Goal: Feedback & Contribution: Leave review/rating

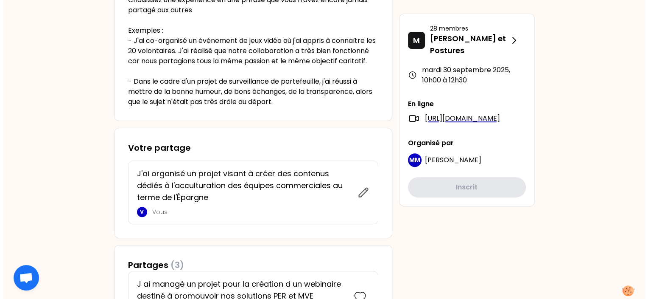
scroll to position [306, 0]
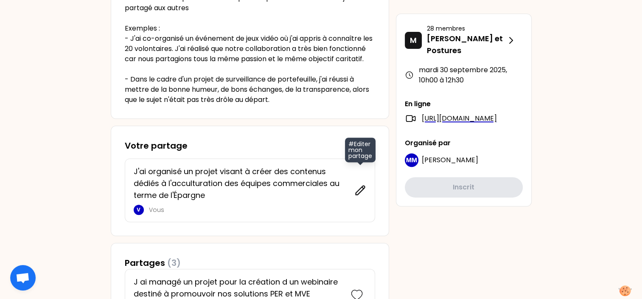
click at [357, 196] on icon at bounding box center [360, 190] width 12 height 12
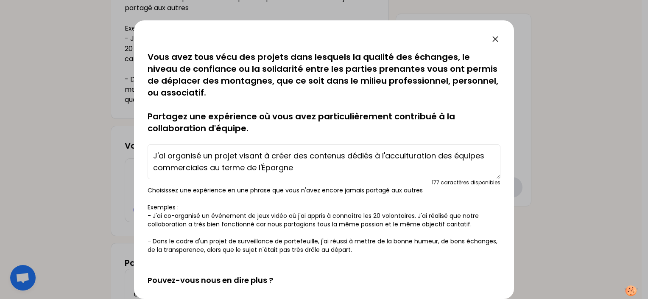
click at [233, 166] on textarea "J'ai organisé un projet visant à créer des contenus dédiés à l'acculturation de…" at bounding box center [324, 161] width 353 height 35
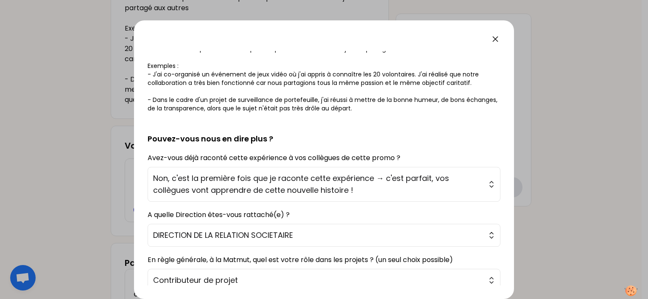
scroll to position [202, 0]
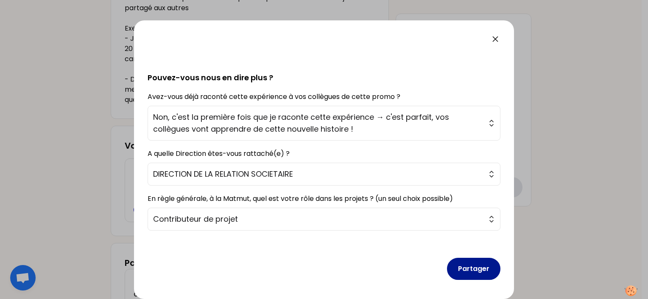
type textarea "J'ai organisé un projet visant à créer des contenus dédiés à l'acculturation de…"
click at [477, 270] on button "Partager" at bounding box center [473, 268] width 53 height 22
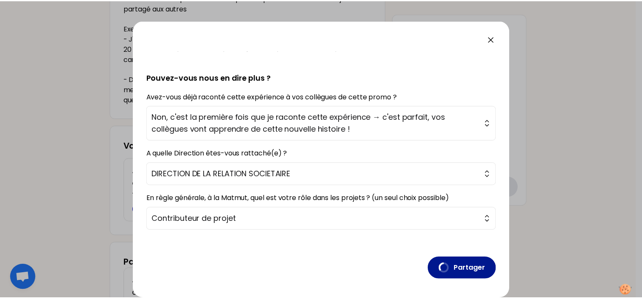
scroll to position [0, 0]
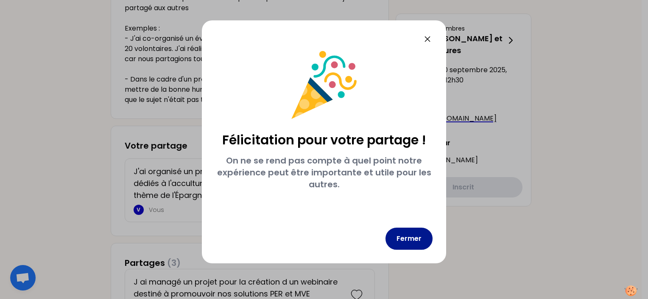
click at [412, 238] on button "Fermer" at bounding box center [408, 238] width 47 height 22
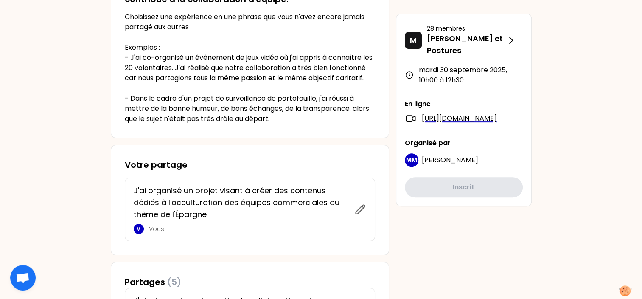
scroll to position [286, 0]
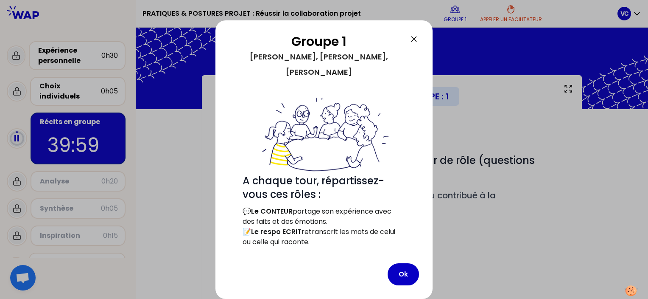
scroll to position [57, 0]
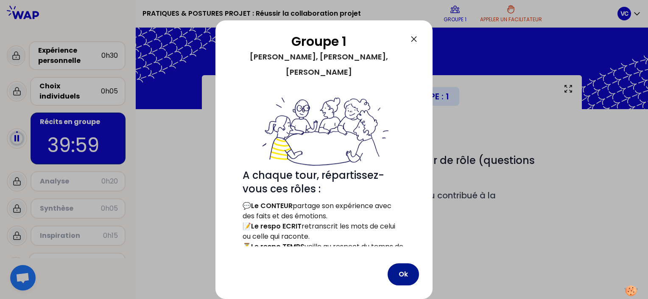
click at [403, 270] on button "Ok" at bounding box center [403, 274] width 31 height 22
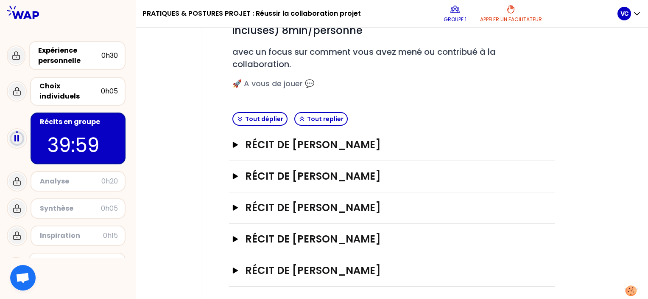
scroll to position [146, 0]
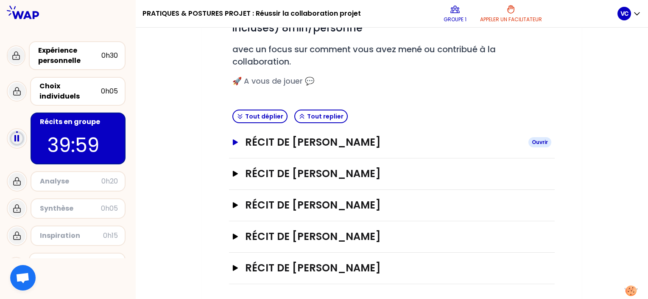
click at [234, 141] on icon "button" at bounding box center [235, 142] width 5 height 6
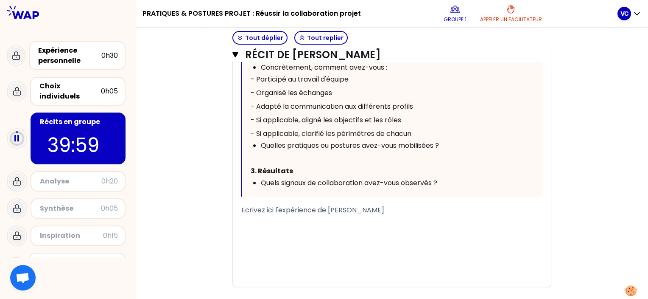
scroll to position [440, 0]
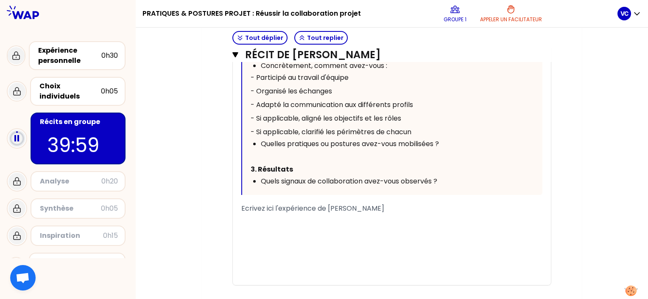
click at [351, 207] on span "Ecrivez ici l'expérience de Luce PRAT" at bounding box center [312, 208] width 143 height 10
click at [371, 206] on div "Ecrivez ici l'expérience de Luce PRAT" at bounding box center [391, 208] width 301 height 10
click at [339, 203] on div "﻿" at bounding box center [391, 208] width 301 height 10
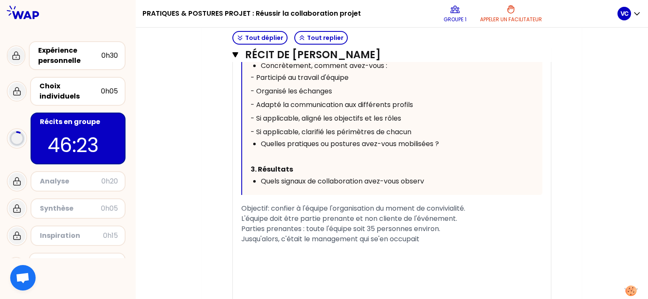
click at [381, 237] on span "Jusqu'alors, c'était le management qui se'en occupait" at bounding box center [330, 239] width 178 height 10
click at [431, 234] on div "Jusqu'alors, c'était le management qui s'en occupait" at bounding box center [391, 239] width 301 height 10
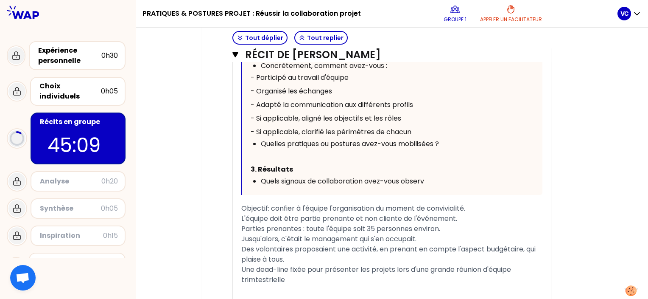
click at [257, 277] on span "Une dead-line fixée pour présenter les projets lors d'une grande réunion d'équi…" at bounding box center [376, 274] width 271 height 20
click at [289, 279] on div "Une dead-line fixée pour présenter les projets lors d'une grande réunion d'équi…" at bounding box center [391, 274] width 301 height 20
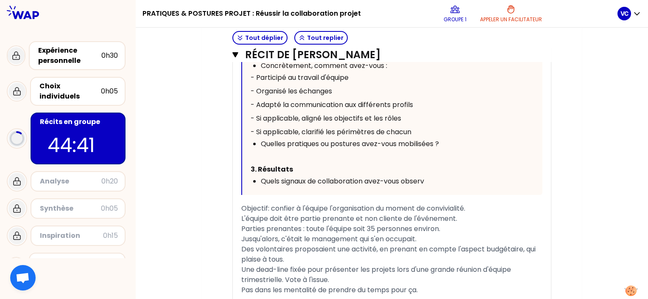
scroll to position [575, 0]
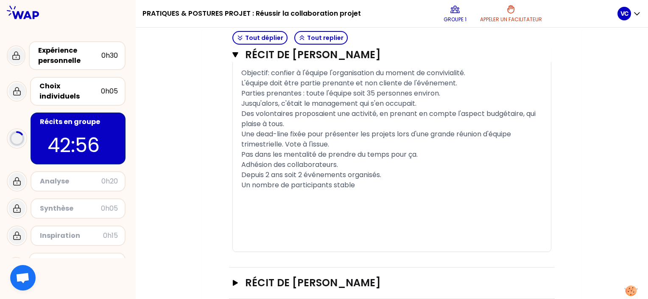
click at [355, 165] on div "Adhésion des collaborateurs." at bounding box center [391, 164] width 301 height 10
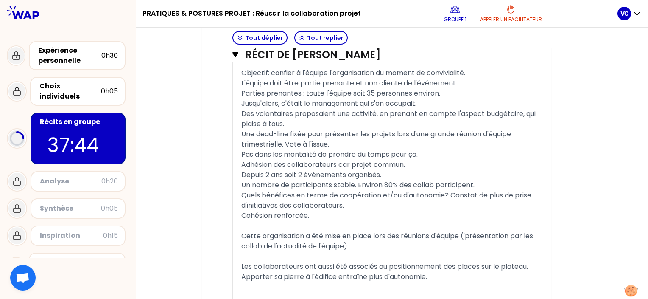
click at [642, 293] on button at bounding box center [630, 290] width 25 height 23
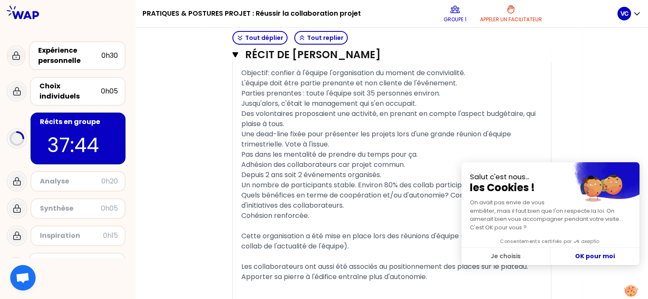
click at [642, 293] on button "Fermer le widget sans consentement" at bounding box center [630, 290] width 25 height 23
click at [642, 293] on button at bounding box center [630, 290] width 25 height 23
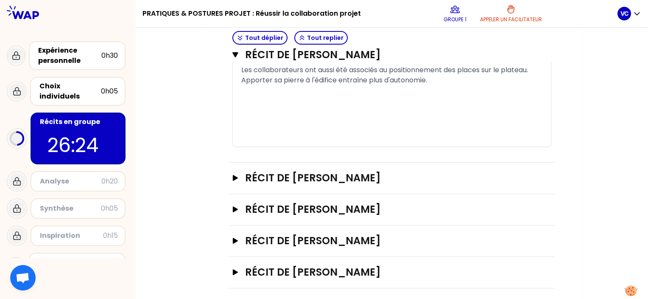
scroll to position [775, 0]
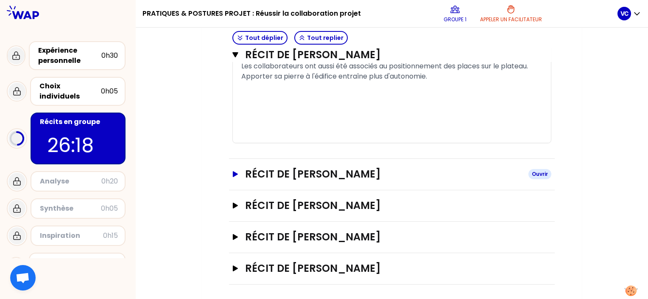
click at [234, 171] on icon "button" at bounding box center [235, 174] width 5 height 6
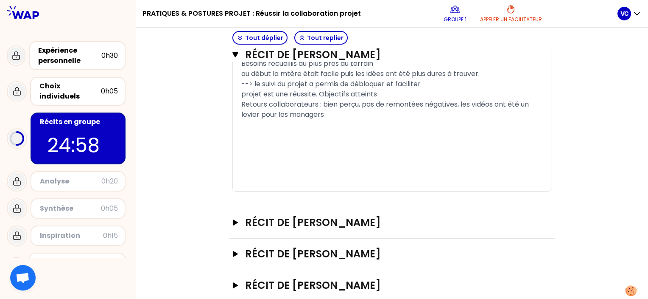
scroll to position [1384, 0]
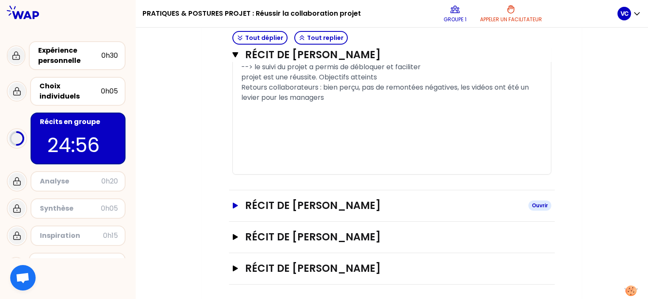
click at [234, 202] on icon "button" at bounding box center [235, 205] width 5 height 6
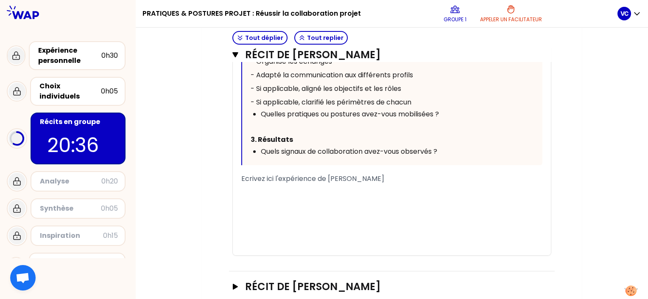
scroll to position [1804, 0]
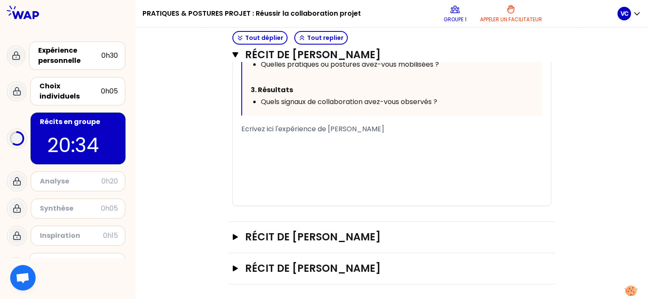
click at [235, 51] on icon "button" at bounding box center [235, 54] width 6 height 7
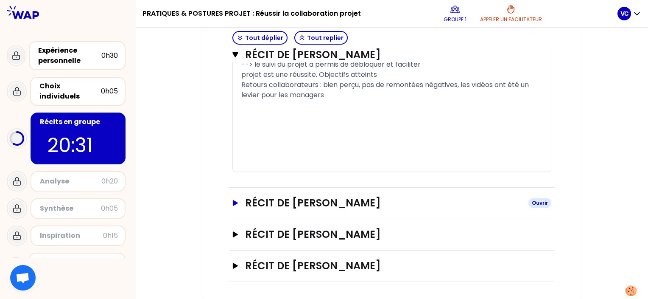
scroll to position [1384, 0]
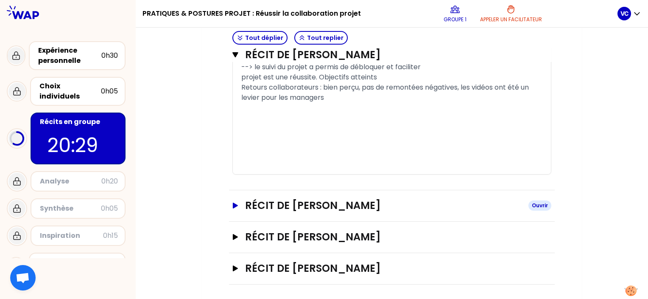
click at [234, 204] on icon "button" at bounding box center [235, 205] width 5 height 6
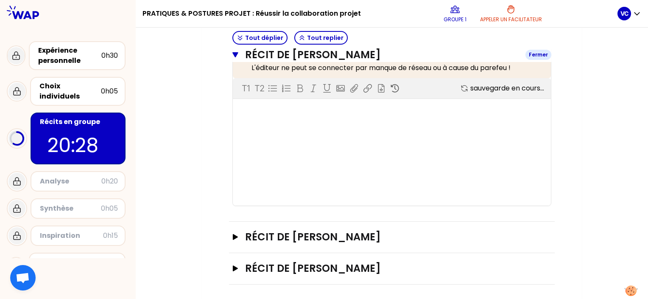
scroll to position [1804, 0]
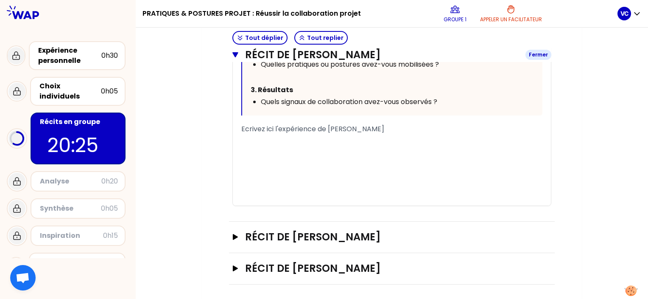
click at [235, 55] on icon "button" at bounding box center [235, 54] width 6 height 5
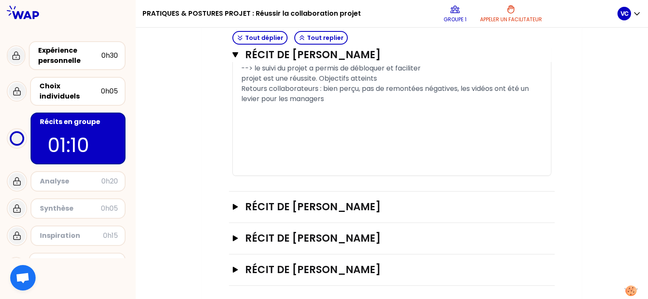
scroll to position [1384, 0]
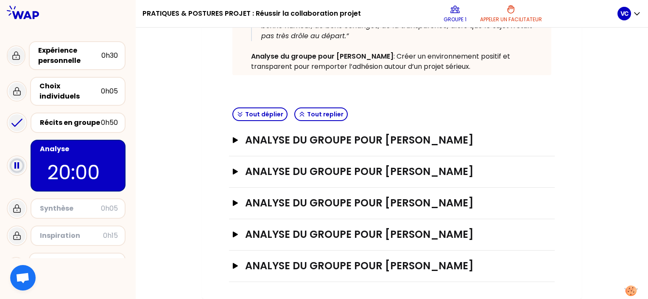
scroll to position [224, 0]
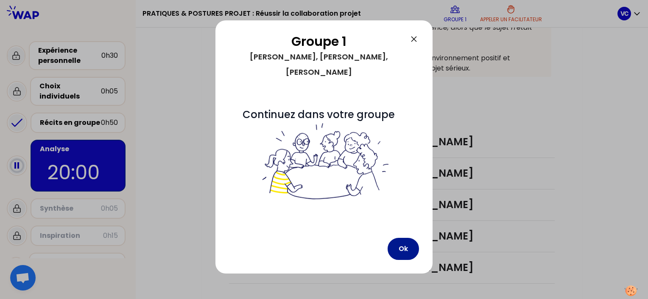
click at [398, 237] on button "Ok" at bounding box center [403, 248] width 31 height 22
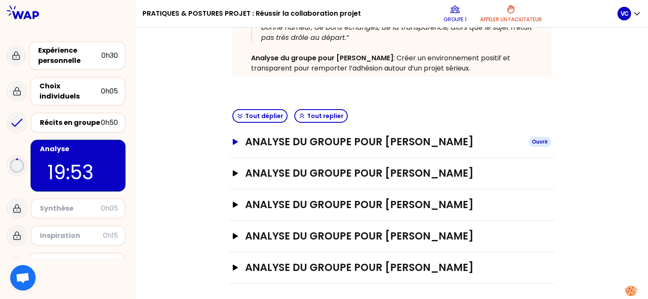
click at [234, 141] on icon "button" at bounding box center [235, 142] width 5 height 6
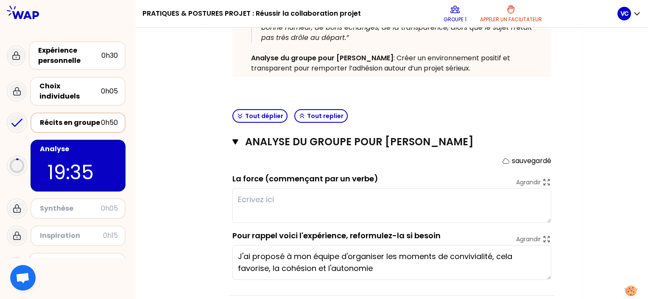
click at [84, 117] on div "Récits en groupe" at bounding box center [70, 122] width 61 height 10
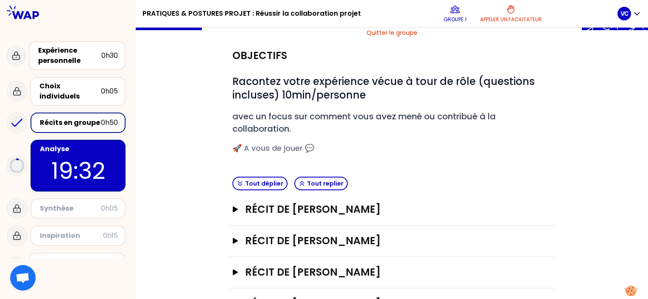
scroll to position [86, 0]
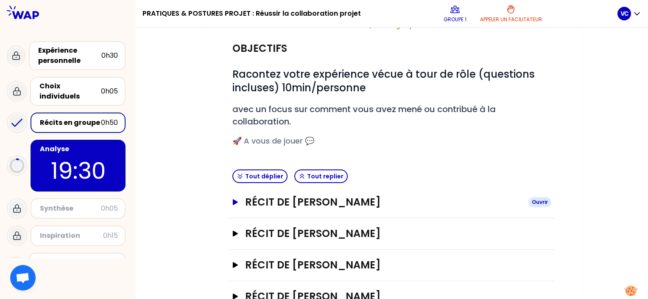
click at [234, 201] on icon "button" at bounding box center [235, 202] width 5 height 6
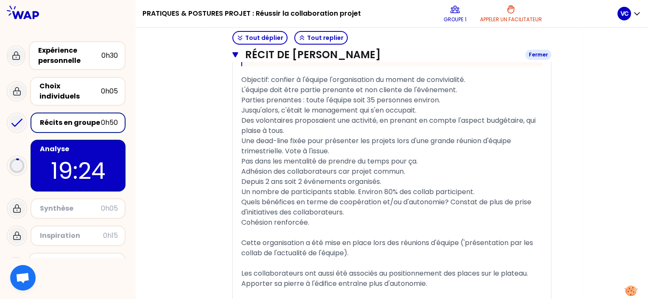
scroll to position [568, 0]
click at [316, 159] on span "Pas dans les mentalité de prendre du temps pour ça." at bounding box center [329, 161] width 176 height 10
click at [101, 162] on p "18:37" at bounding box center [78, 170] width 80 height 33
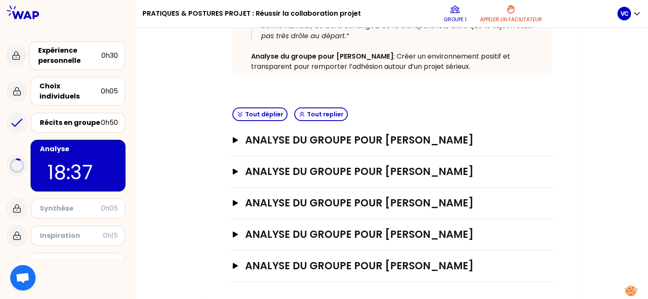
scroll to position [224, 0]
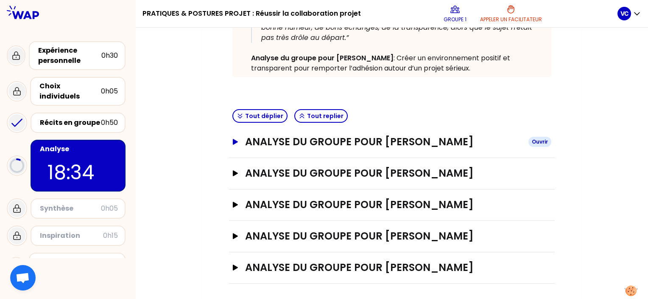
click at [236, 139] on icon "button" at bounding box center [235, 142] width 7 height 6
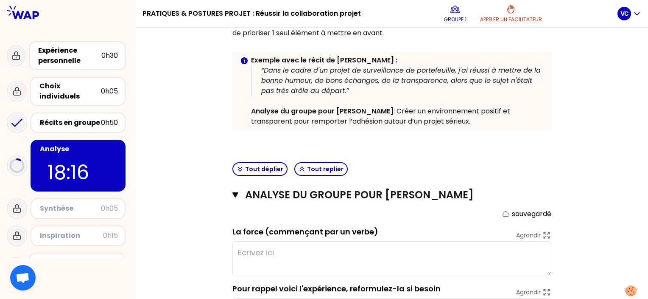
scroll to position [172, 0]
click at [277, 249] on textarea at bounding box center [391, 257] width 319 height 35
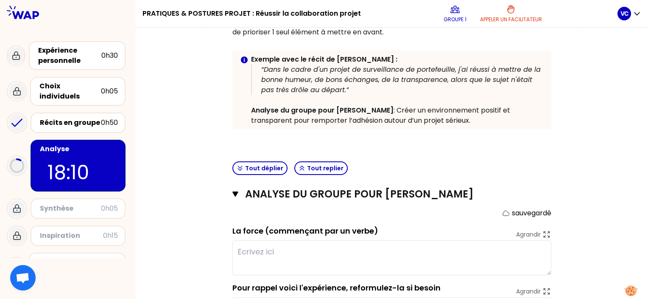
click at [277, 249] on textarea at bounding box center [391, 257] width 319 height 35
click at [244, 249] on textarea at bounding box center [391, 257] width 319 height 35
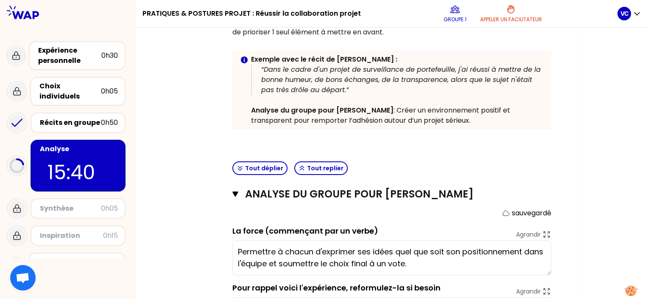
click at [395, 251] on textarea "Permettre à chacun d'exprimer ses idées quel que soit son positionnement dans l…" at bounding box center [391, 257] width 319 height 35
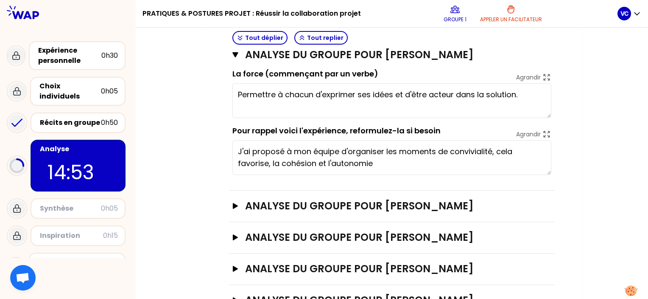
scroll to position [335, 0]
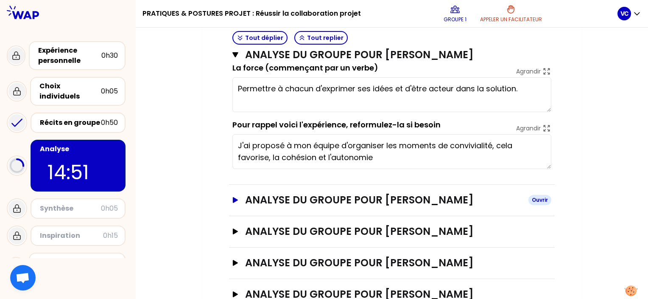
type textarea "Permettre à chacun d'exprimer ses idées et d'être acteur dans la solution."
click at [235, 197] on icon "button" at bounding box center [235, 200] width 5 height 6
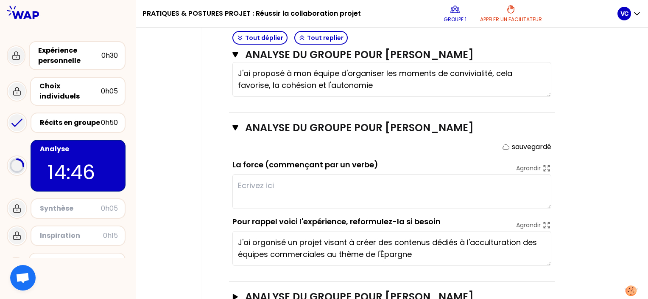
scroll to position [408, 0]
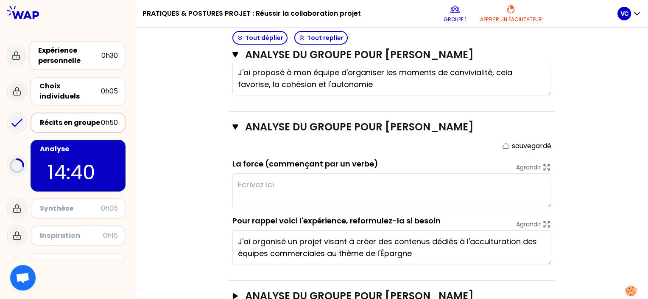
click at [62, 117] on div "Récits en groupe" at bounding box center [70, 122] width 61 height 10
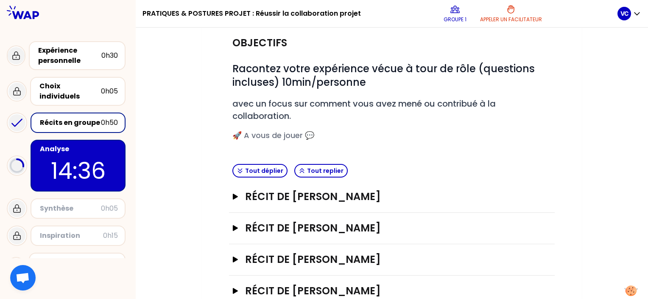
scroll to position [103, 0]
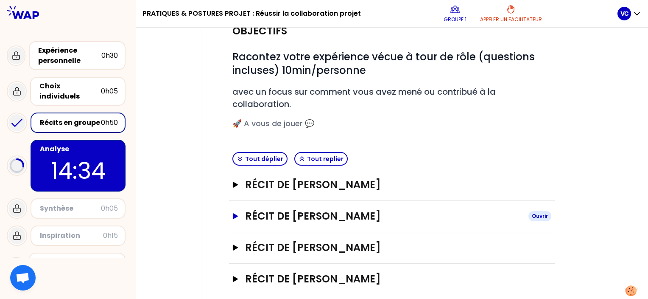
click at [234, 214] on icon "button" at bounding box center [235, 216] width 5 height 6
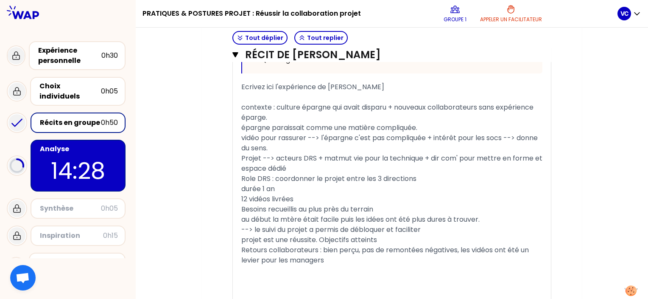
scroll to position [594, 0]
click at [76, 163] on p "13:11" at bounding box center [78, 170] width 80 height 33
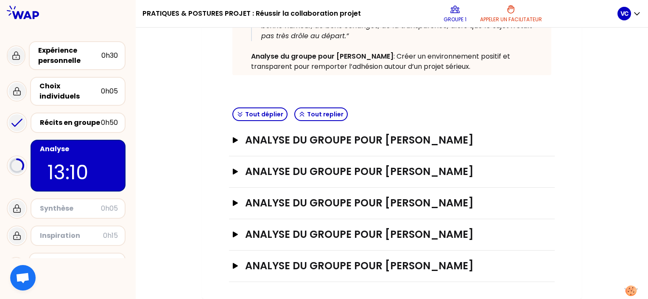
scroll to position [224, 0]
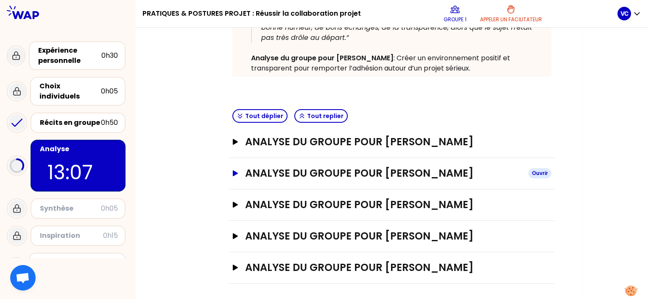
click at [234, 173] on icon "button" at bounding box center [235, 173] width 5 height 6
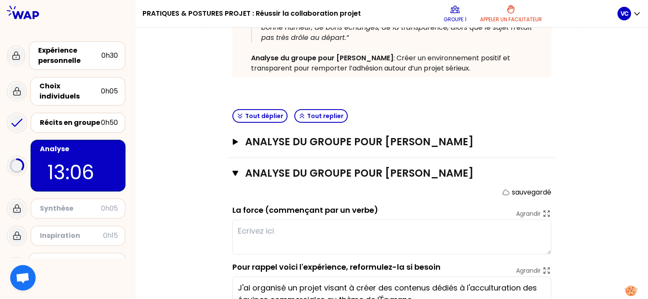
click at [251, 229] on textarea at bounding box center [391, 236] width 319 height 35
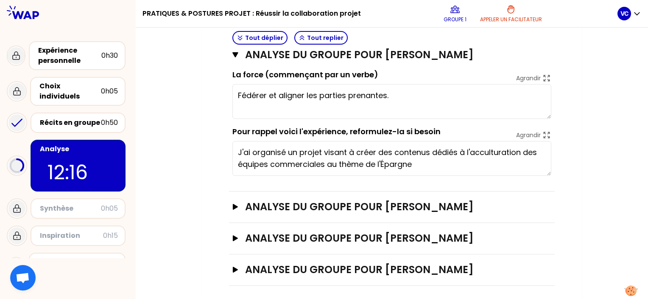
scroll to position [361, 0]
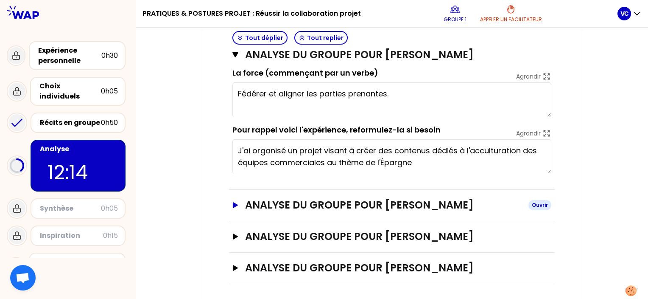
type textarea "Fédérer et aligner les parties prenantes."
click at [234, 204] on icon "button" at bounding box center [235, 205] width 5 height 6
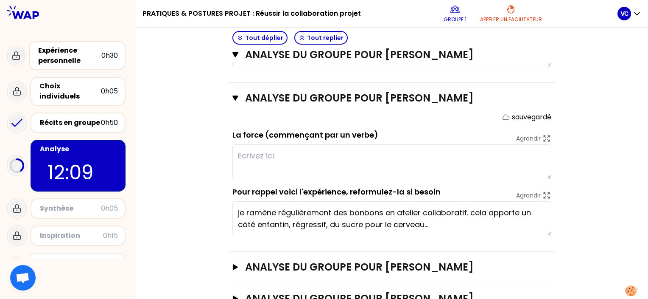
scroll to position [471, 0]
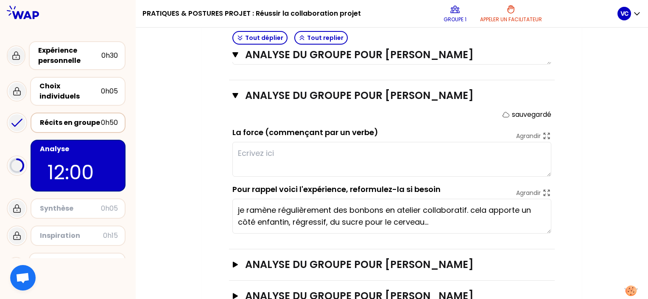
click at [62, 117] on div "Récits en groupe" at bounding box center [70, 122] width 61 height 10
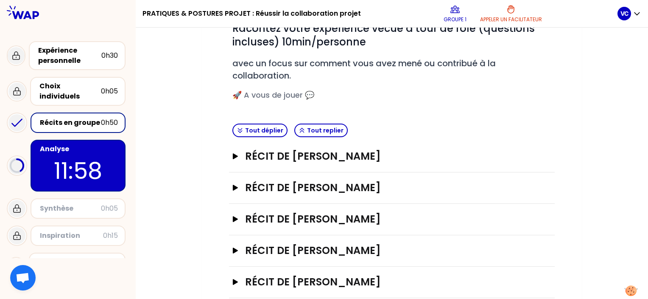
scroll to position [146, 0]
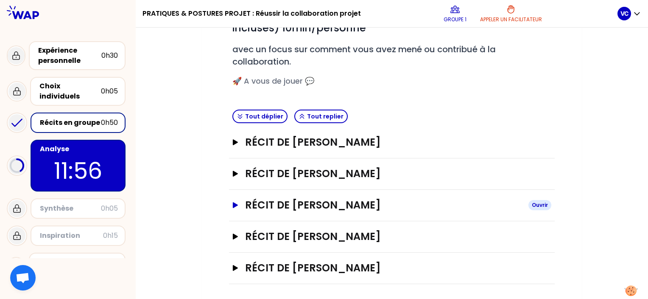
click at [234, 202] on icon "button" at bounding box center [235, 205] width 5 height 6
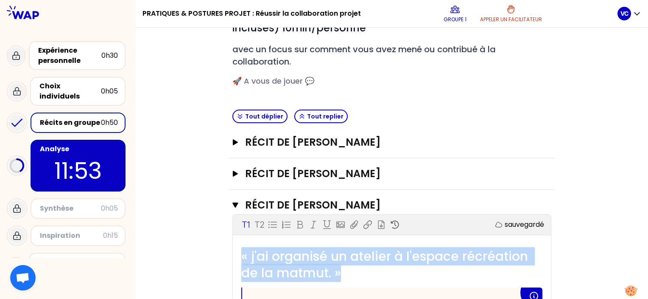
drag, startPoint x: 346, startPoint y: 270, endPoint x: 214, endPoint y: 250, distance: 133.4
copy span "« j'ai organisé un atelier à l'espace récréation de la matmut. »"
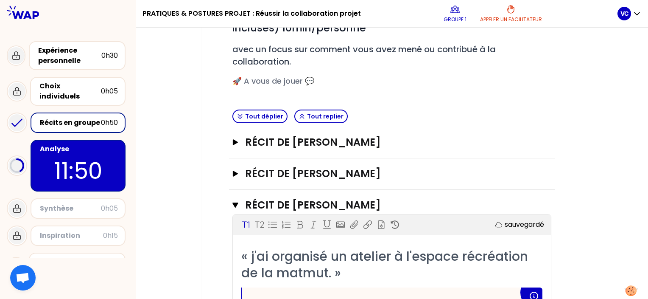
click at [95, 203] on div "Synthèse" at bounding box center [70, 208] width 61 height 10
click at [102, 161] on p "11:49" at bounding box center [78, 170] width 80 height 33
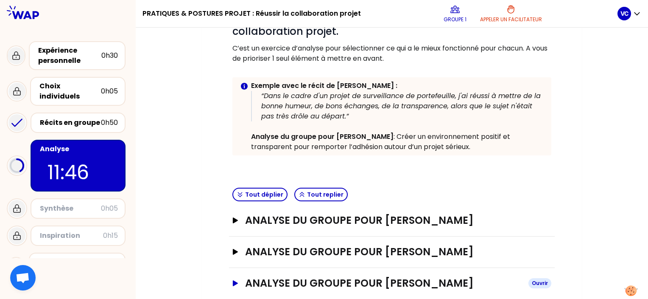
click at [235, 282] on icon "button" at bounding box center [235, 283] width 5 height 6
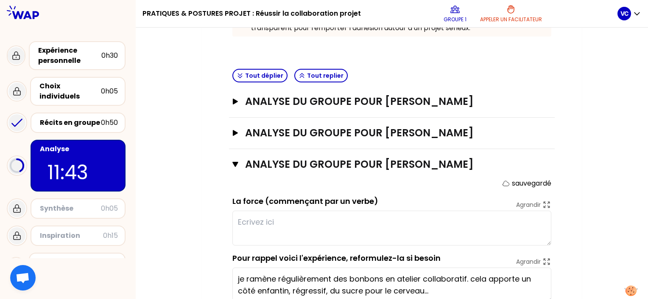
scroll to position [265, 0]
click at [429, 290] on textarea "je ramène régulièrement des bonbons en atelier collaboratif. cela apporte un cô…" at bounding box center [391, 284] width 319 height 35
drag, startPoint x: 429, startPoint y: 290, endPoint x: 221, endPoint y: 254, distance: 211.3
click at [221, 254] on div "Objectifs # I l n’y a pas une seule façon de faire. Collectivement, identifiez …" at bounding box center [392, 112] width 346 height 536
paste textarea "« j'ai organisé un atelier à l'espace récréation de la matmut. »"
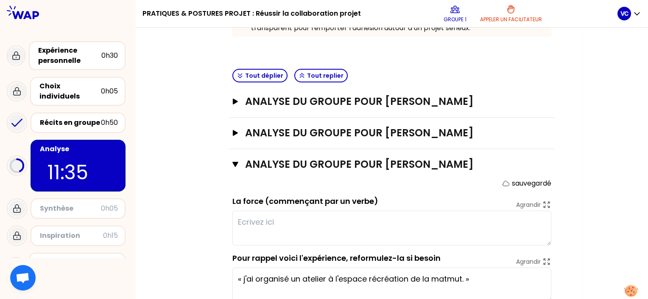
type textarea "« j'ai organisé un atelier à l'espace récréation de la matmut. »"
click at [643, 293] on button at bounding box center [630, 290] width 25 height 23
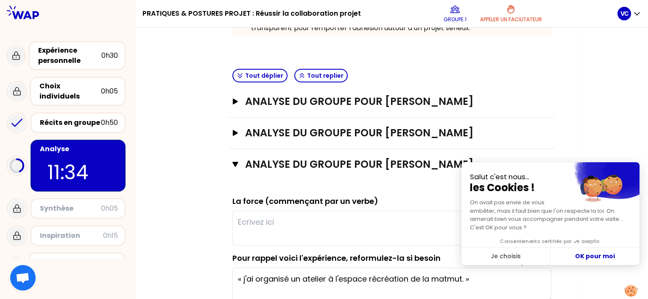
click at [643, 293] on button "Fermer le widget sans consentement" at bounding box center [630, 290] width 25 height 23
click at [643, 293] on button at bounding box center [630, 290] width 25 height 23
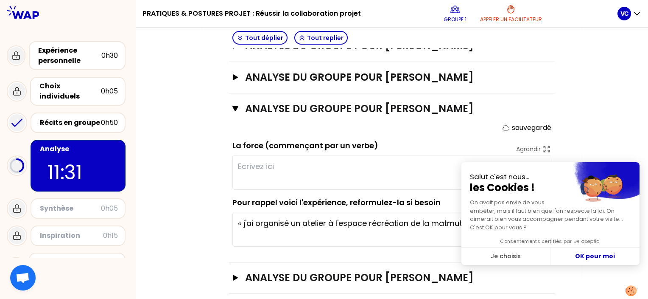
scroll to position [332, 0]
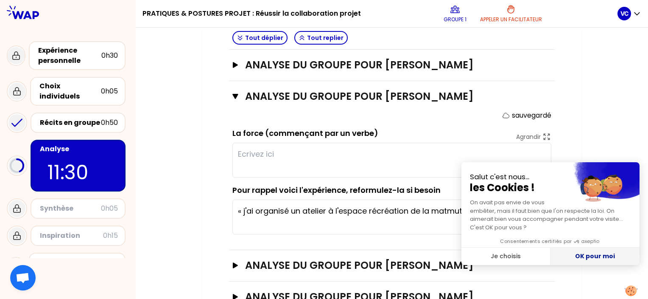
click at [602, 255] on button "OK pour moi" at bounding box center [594, 256] width 89 height 18
checkbox input "true"
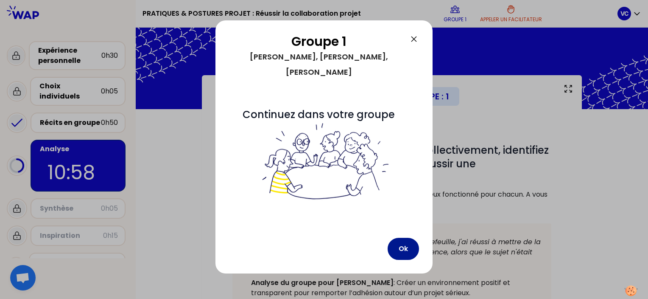
click at [402, 237] on button "Ok" at bounding box center [403, 248] width 31 height 22
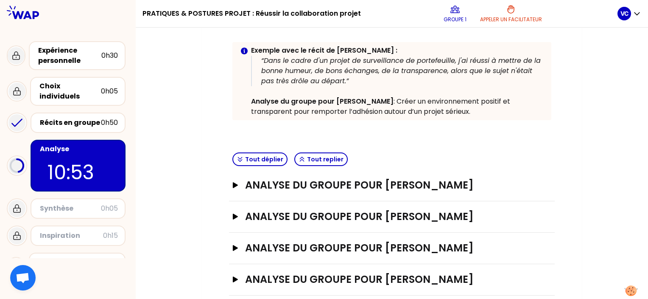
scroll to position [224, 0]
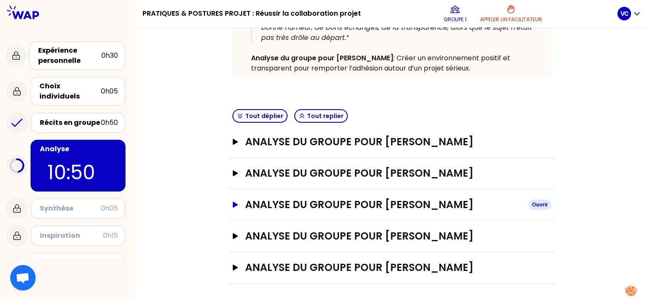
click at [234, 204] on icon "button" at bounding box center [235, 204] width 5 height 6
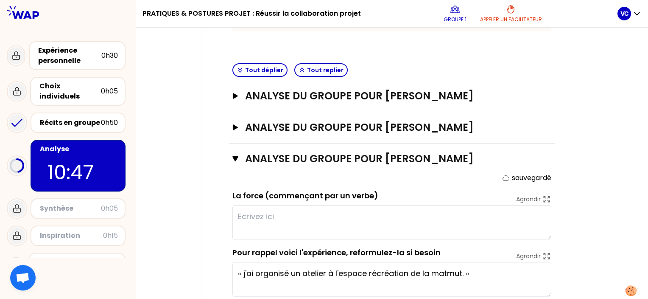
scroll to position [275, 0]
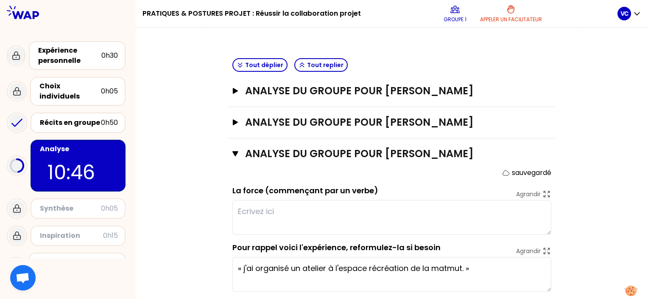
click at [339, 209] on textarea at bounding box center [391, 217] width 319 height 35
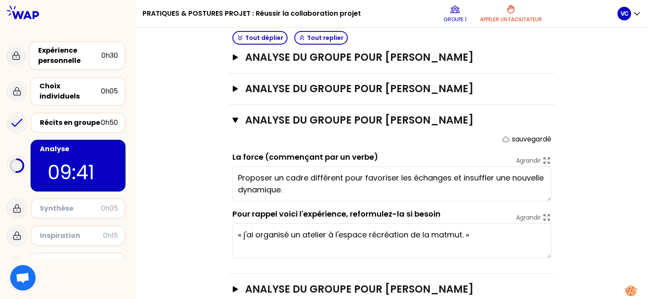
scroll to position [292, 0]
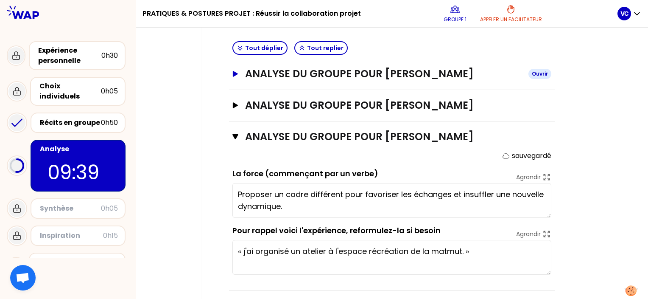
type textarea "Proposer un cadre différent pour favoriser les échanges et insuffler une nouvel…"
click at [234, 76] on button "Analyse du groupe pour Luce PRAT Ouvrir" at bounding box center [391, 74] width 319 height 14
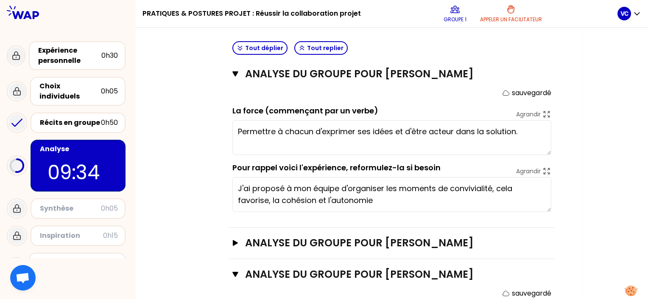
click at [405, 130] on textarea "Permettre à chacun d'exprimer ses idées et d'être acteur dans la solution." at bounding box center [391, 137] width 319 height 35
click at [526, 132] on textarea "Permettre à chacun d'exprimer ses idées pour être acteur dans la solution." at bounding box center [391, 137] width 319 height 35
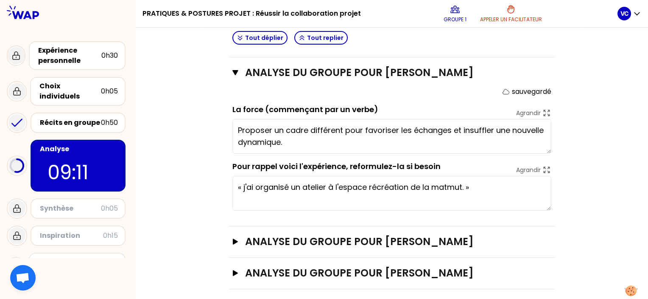
scroll to position [499, 0]
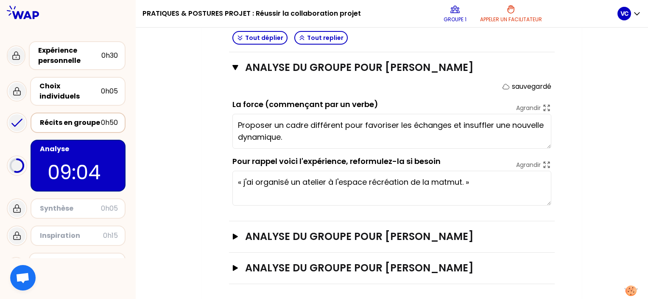
type textarea "Permettre à chacun d'exprimer ses idées pour être acteur dans la solution et in…"
click at [73, 117] on div "Récits en groupe" at bounding box center [70, 122] width 61 height 10
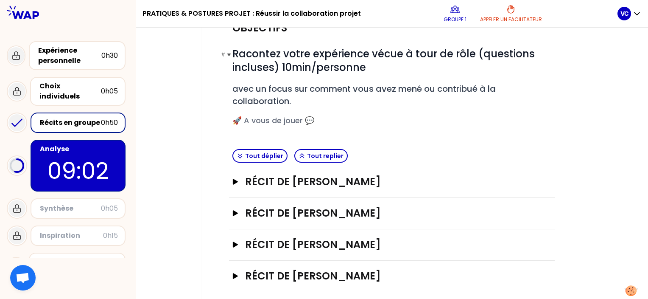
scroll to position [146, 0]
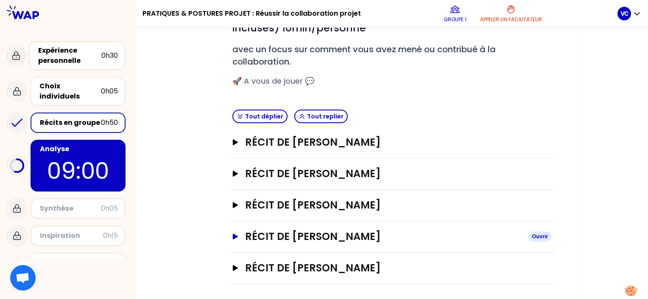
click at [237, 236] on icon "button" at bounding box center [235, 236] width 7 height 6
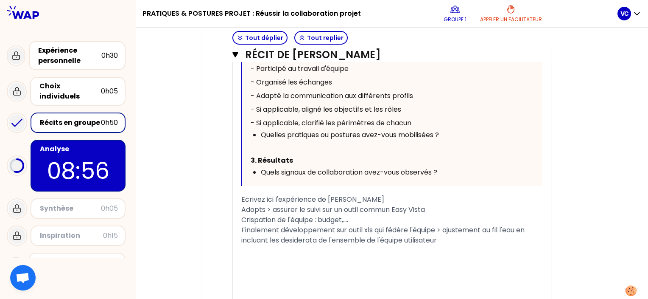
scroll to position [544, 0]
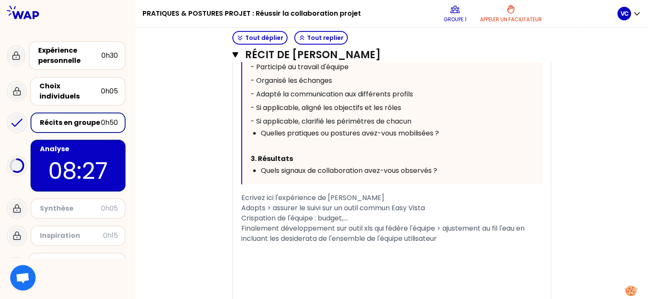
click at [114, 164] on p "08:27" at bounding box center [78, 170] width 80 height 33
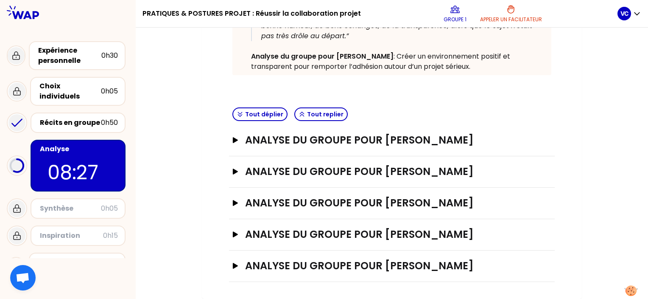
scroll to position [224, 0]
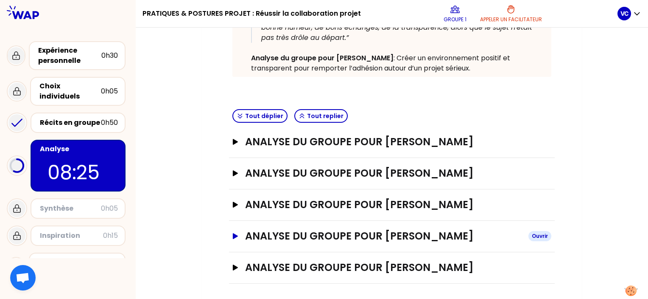
click at [234, 233] on icon "button" at bounding box center [235, 236] width 5 height 6
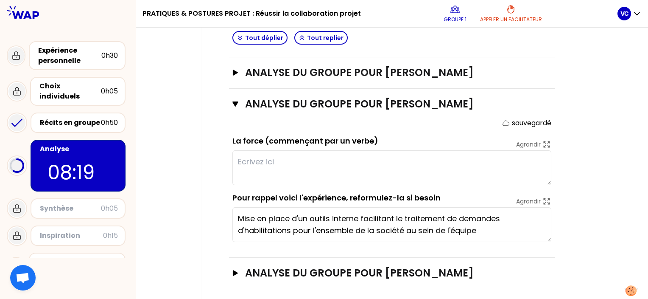
scroll to position [360, 0]
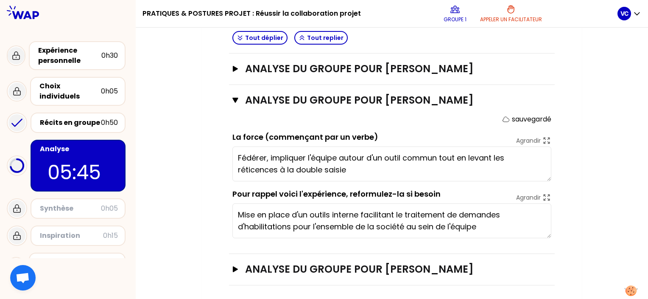
type textarea "Fédérer, impliquer l'équipe autour d'un outil commun tout en levant les réticen…"
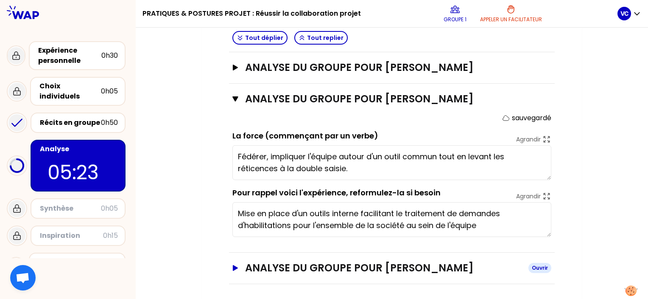
click at [235, 266] on icon "button" at bounding box center [235, 268] width 5 height 6
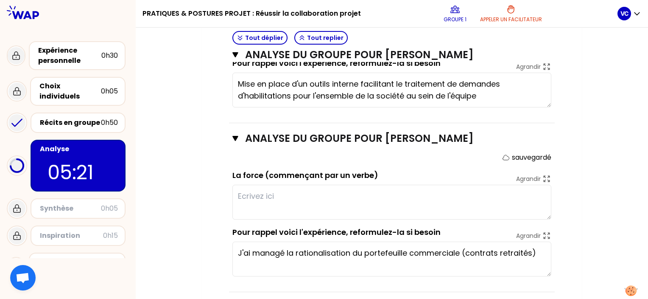
scroll to position [499, 0]
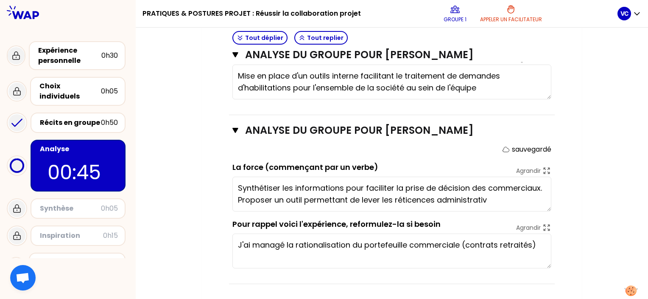
type textarea "Synthétiser les informations pour faciliter la prise de décision des commerciau…"
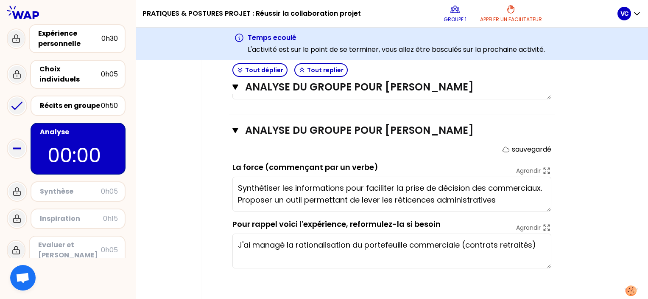
scroll to position [18, 0]
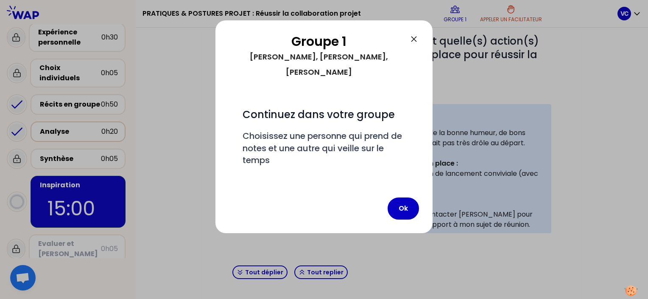
scroll to position [302, 0]
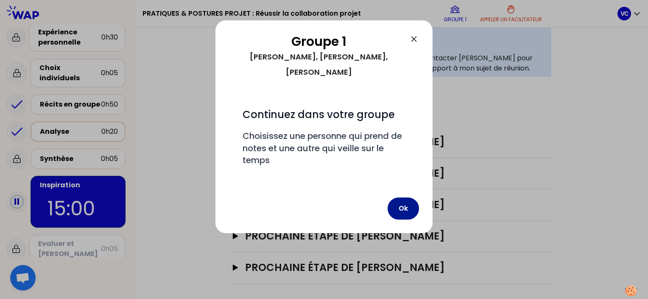
click at [403, 197] on button "Ok" at bounding box center [403, 208] width 31 height 22
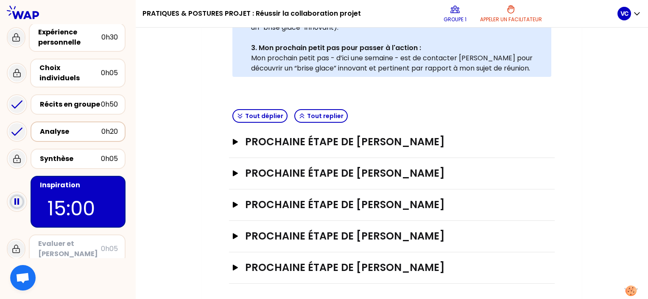
click at [75, 126] on div "Analyse" at bounding box center [70, 131] width 61 height 10
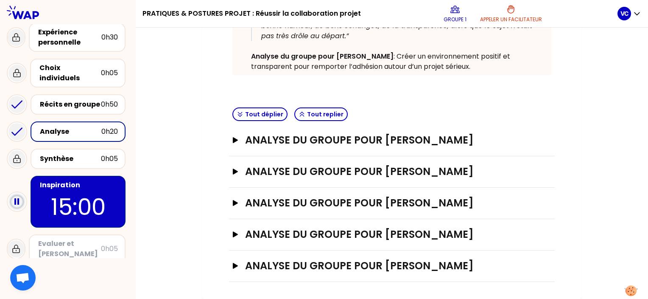
scroll to position [224, 0]
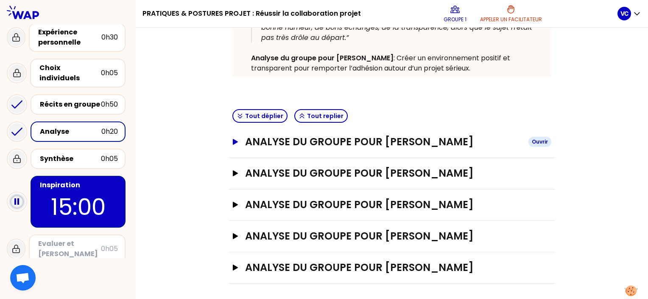
click at [236, 140] on icon "button" at bounding box center [235, 142] width 5 height 6
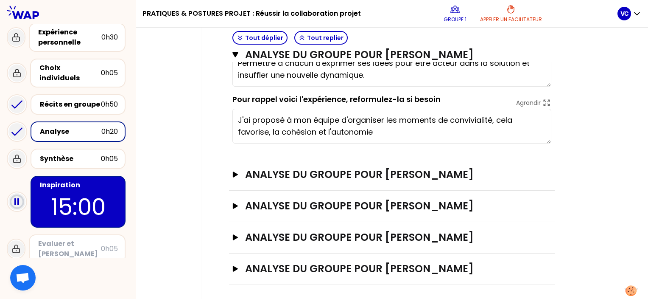
scroll to position [361, 0]
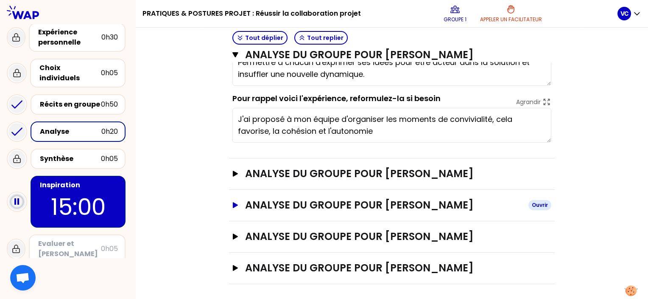
click at [234, 204] on icon "button" at bounding box center [235, 205] width 5 height 6
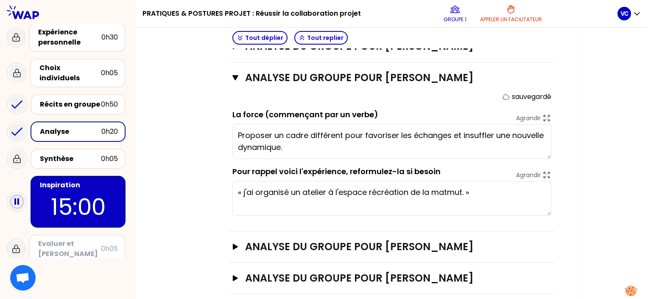
scroll to position [499, 0]
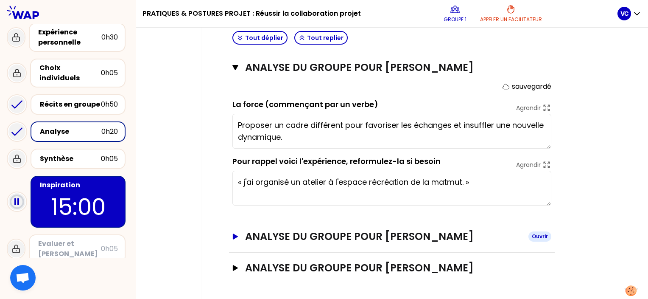
click at [235, 234] on icon "button" at bounding box center [235, 236] width 5 height 6
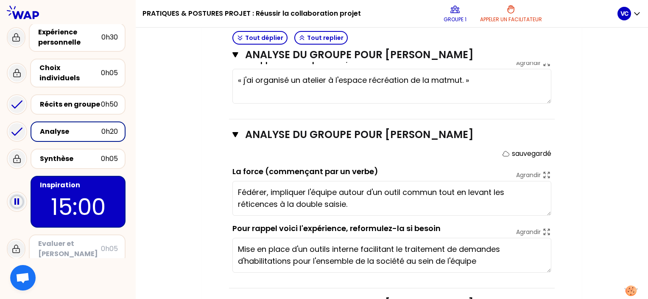
scroll to position [636, 0]
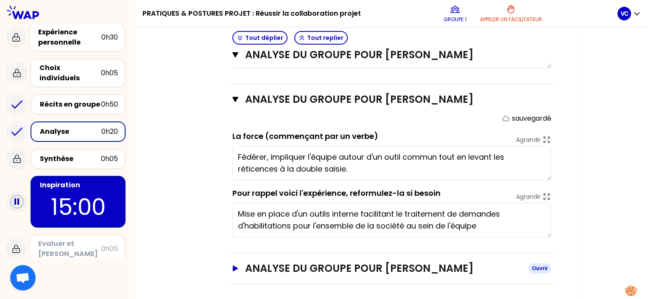
click at [236, 265] on icon "button" at bounding box center [235, 268] width 5 height 6
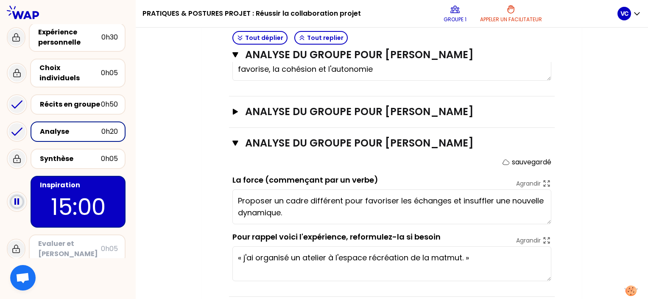
scroll to position [423, 0]
click at [237, 112] on icon "button" at bounding box center [235, 112] width 7 height 6
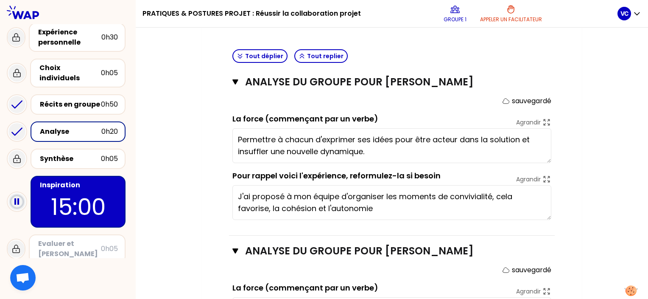
scroll to position [282, 0]
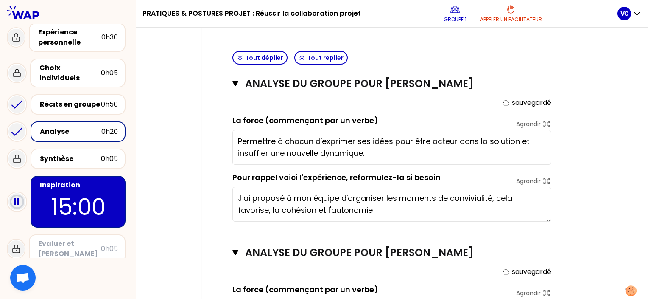
click at [70, 190] on p "15:00" at bounding box center [78, 206] width 80 height 33
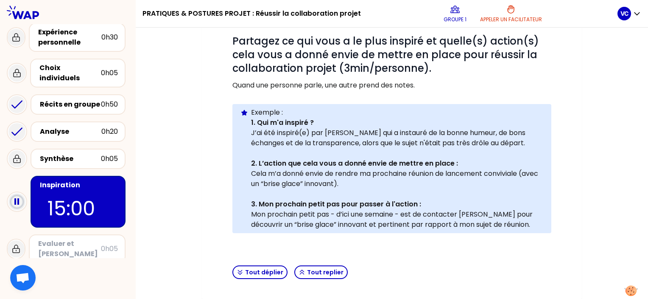
scroll to position [282, 0]
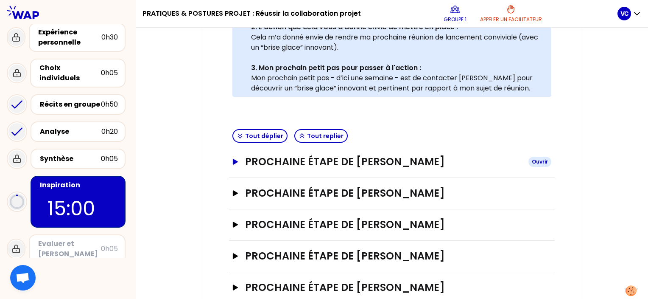
click at [234, 159] on icon "button" at bounding box center [235, 162] width 5 height 6
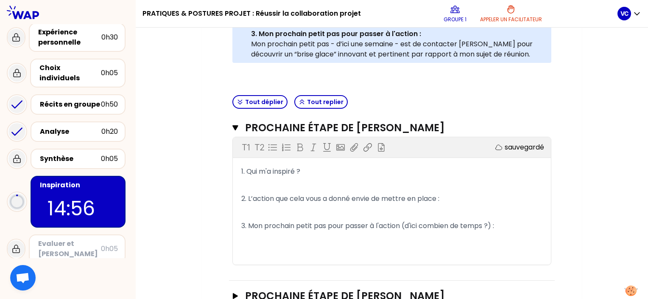
scroll to position [339, 0]
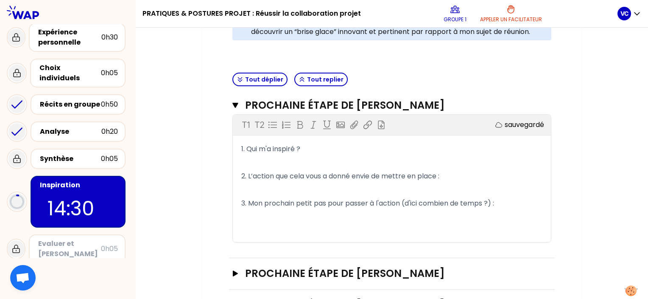
click at [283, 157] on p "﻿" at bounding box center [391, 163] width 301 height 14
click at [406, 183] on p "﻿" at bounding box center [391, 190] width 301 height 14
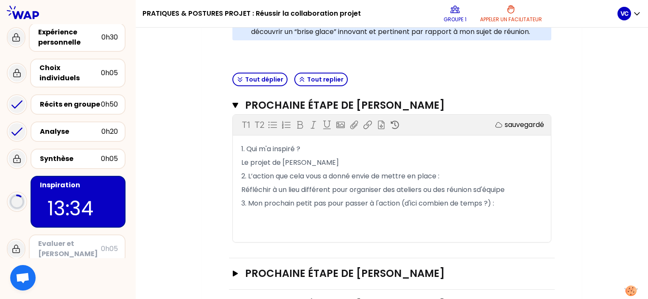
click at [478, 190] on span "Réfléchir à un lieu différent pour organiser des ateliers ou des réunion sd'équ…" at bounding box center [372, 189] width 263 height 10
click at [480, 189] on span "Réfléchir à un lieu différent pour organiser des ateliers ou des réunionsd'équi…" at bounding box center [372, 189] width 262 height 10
click at [381, 213] on p "﻿" at bounding box center [391, 217] width 301 height 14
click at [517, 188] on p "Réfléchir à un lieu différent pour organiser des ateliers ou des réunions d'équ…" at bounding box center [391, 190] width 301 height 14
click at [373, 210] on p "﻿" at bounding box center [391, 217] width 301 height 14
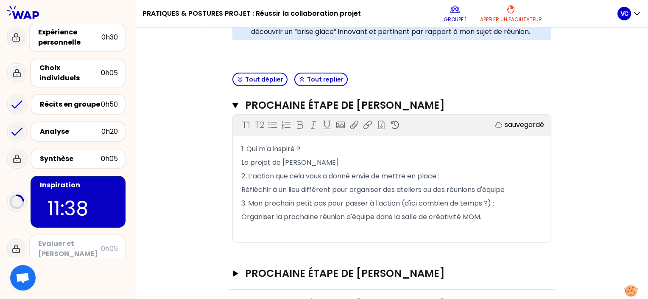
click at [643, 293] on button at bounding box center [630, 290] width 25 height 23
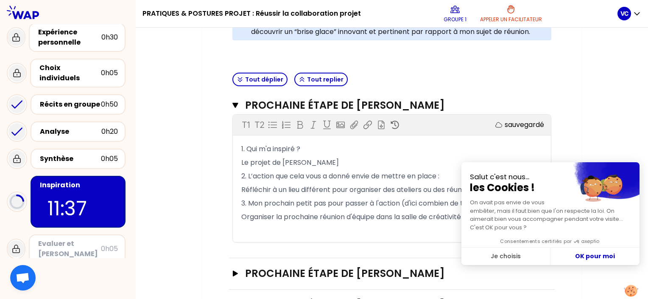
click at [643, 293] on button at bounding box center [630, 290] width 25 height 23
click at [590, 256] on button "OK pour moi" at bounding box center [594, 256] width 89 height 18
checkbox input "true"
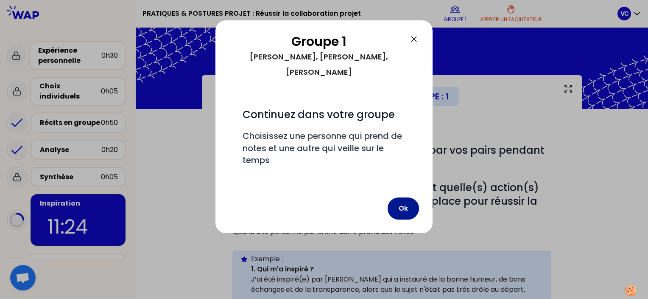
click at [403, 197] on button "Ok" at bounding box center [403, 208] width 31 height 22
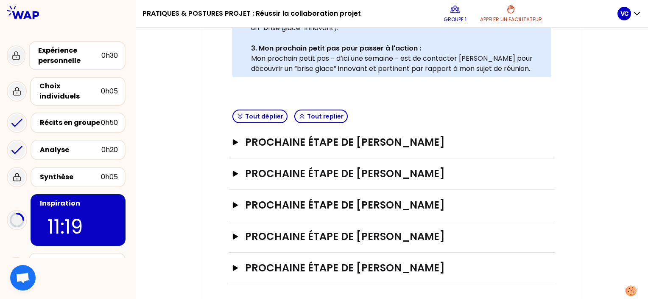
scroll to position [302, 0]
click at [234, 174] on icon "button" at bounding box center [235, 173] width 7 height 6
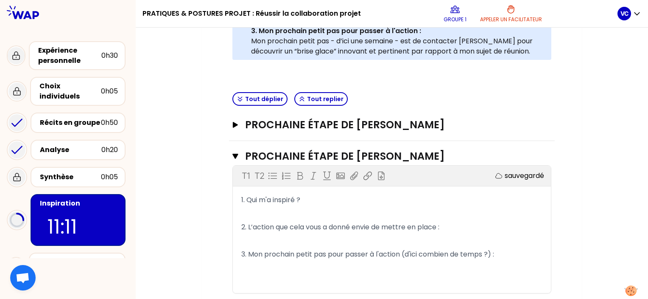
scroll to position [336, 0]
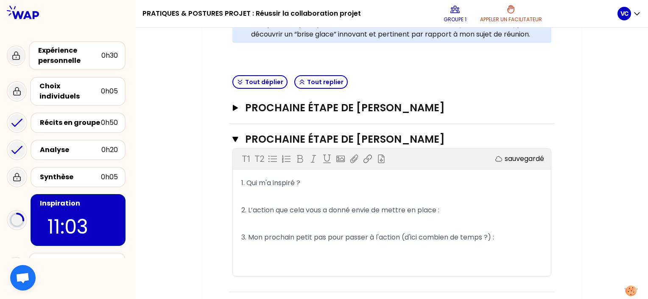
click at [274, 192] on p "﻿" at bounding box center [391, 197] width 301 height 14
click at [256, 218] on p "﻿" at bounding box center [391, 224] width 301 height 14
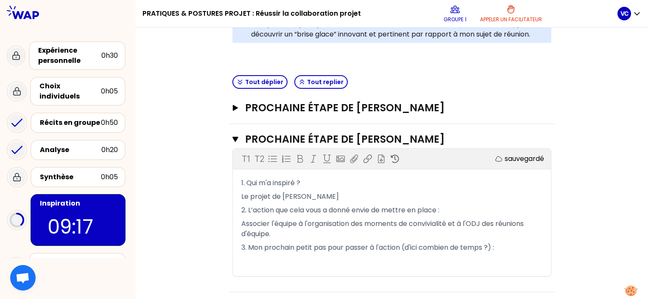
click at [493, 258] on p "﻿" at bounding box center [391, 261] width 301 height 14
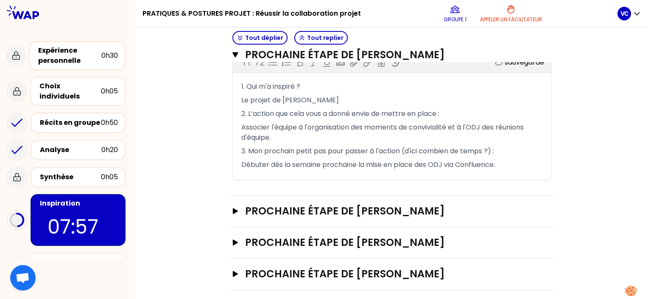
scroll to position [438, 0]
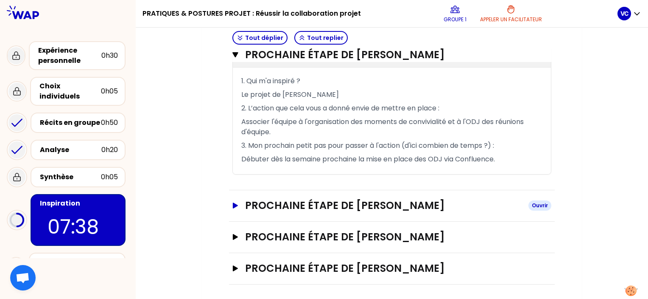
click at [234, 204] on icon "button" at bounding box center [235, 205] width 5 height 6
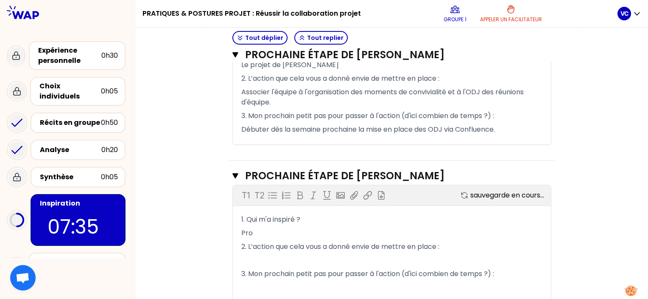
scroll to position [489, 0]
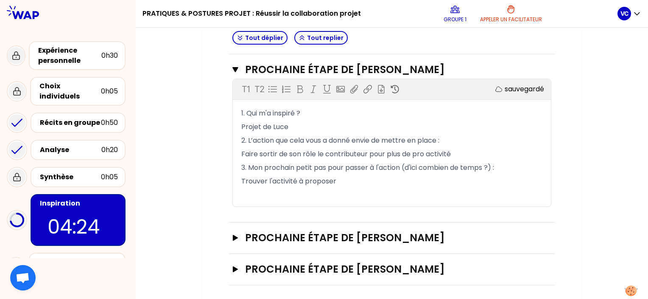
scroll to position [575, 0]
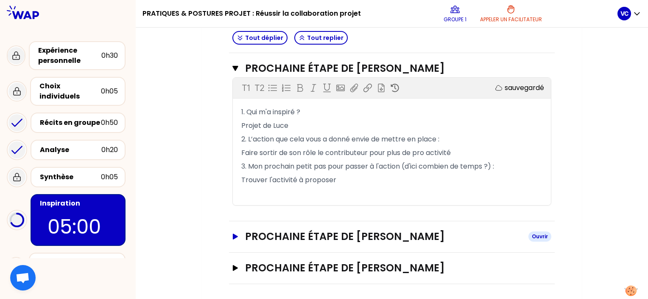
click at [232, 234] on icon "button" at bounding box center [235, 236] width 7 height 6
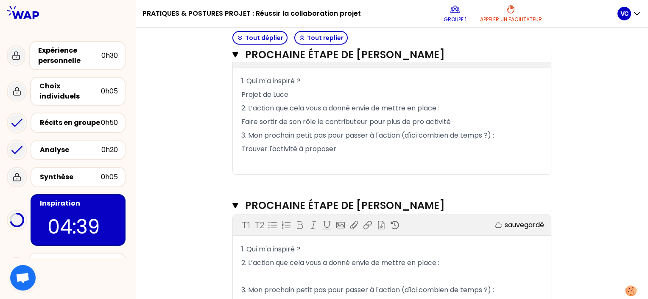
scroll to position [603, 0]
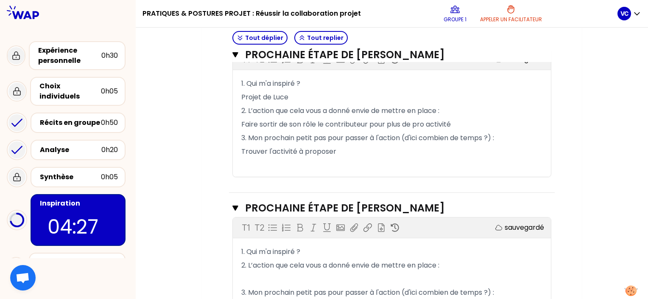
click at [268, 258] on p "2. L’action que cela vous a donné envie de mettre en place :" at bounding box center [391, 265] width 301 height 14
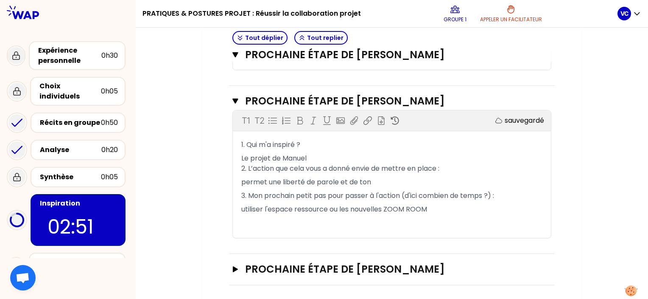
scroll to position [712, 0]
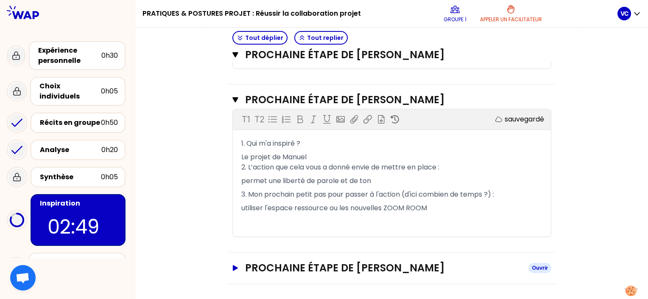
click at [233, 265] on icon "button" at bounding box center [235, 268] width 5 height 6
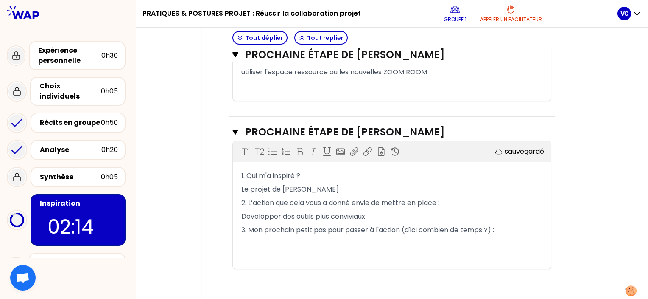
scroll to position [848, 0]
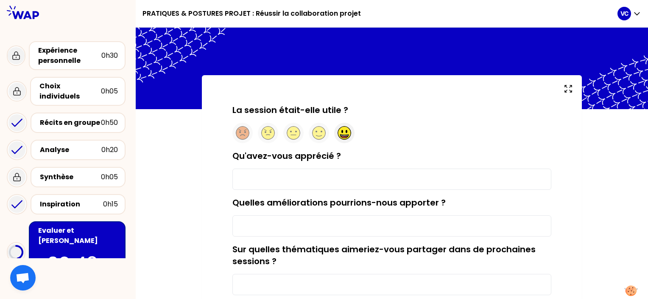
click at [344, 132] on circle at bounding box center [344, 132] width 13 height 13
click at [329, 175] on input "Qu'avez-vous apprécié ?" at bounding box center [391, 178] width 319 height 21
click at [303, 220] on input "Quelles améliorations pourrions-nous apporter ?" at bounding box center [391, 225] width 319 height 21
click at [352, 176] on input "Les échanges fluides et simples" at bounding box center [391, 178] width 319 height 21
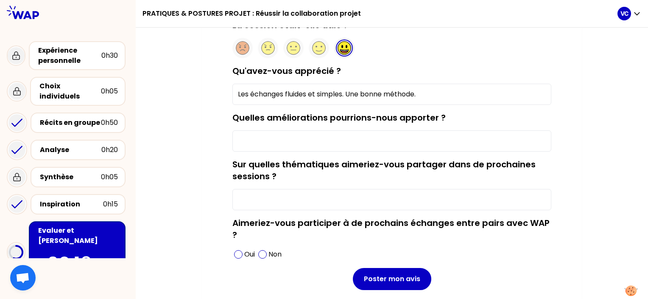
scroll to position [102, 0]
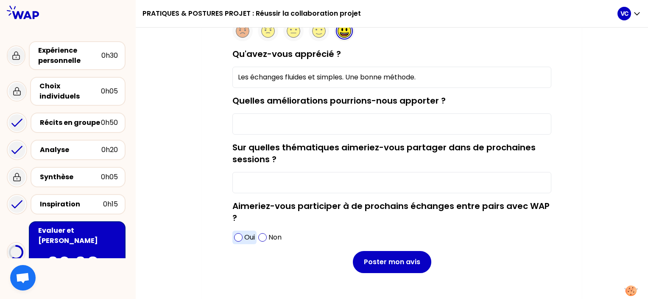
type input "Les échanges fluides et simples. Une bonne méthode."
click at [241, 237] on span at bounding box center [238, 237] width 8 height 8
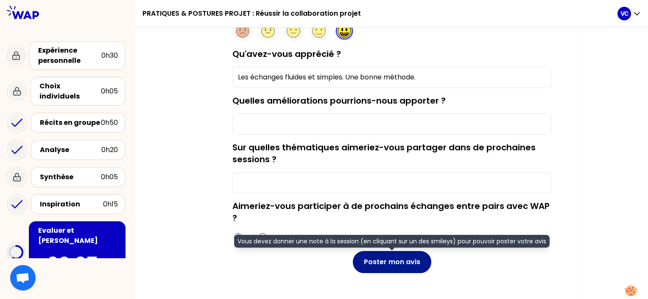
click at [369, 262] on button "Poster mon avis" at bounding box center [392, 262] width 78 height 22
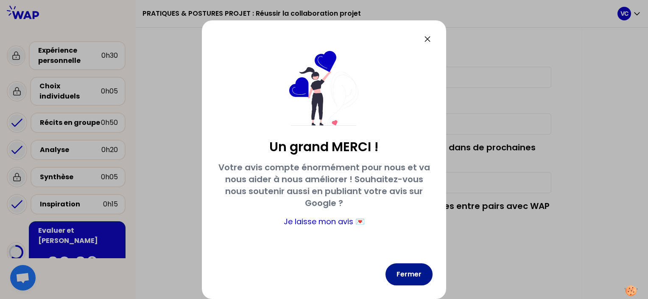
click at [405, 274] on button "Fermer" at bounding box center [408, 274] width 47 height 22
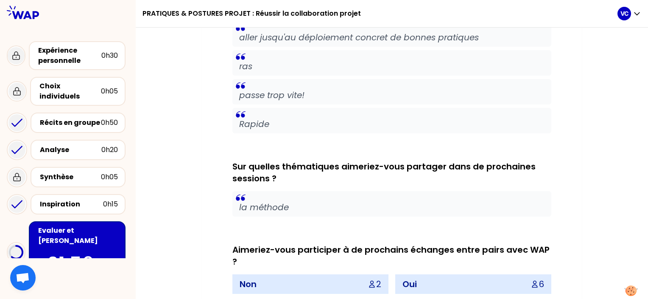
scroll to position [555, 0]
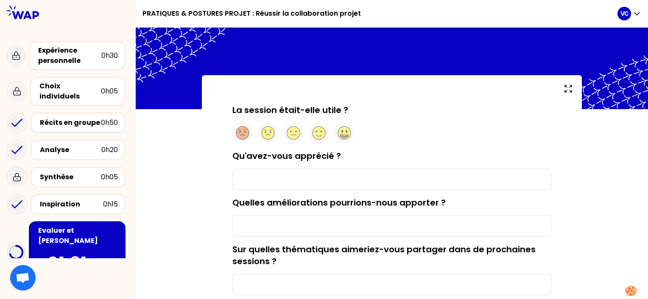
type input "Les échanges fluides et simples. Une bonne méthode."
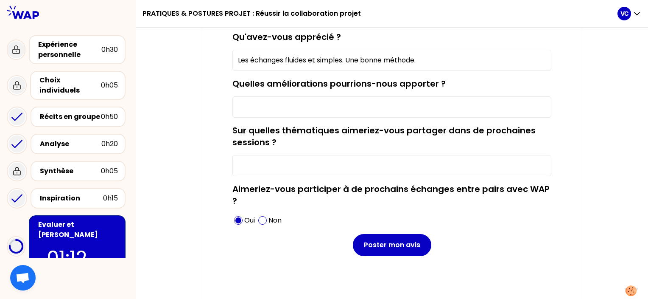
scroll to position [11, 0]
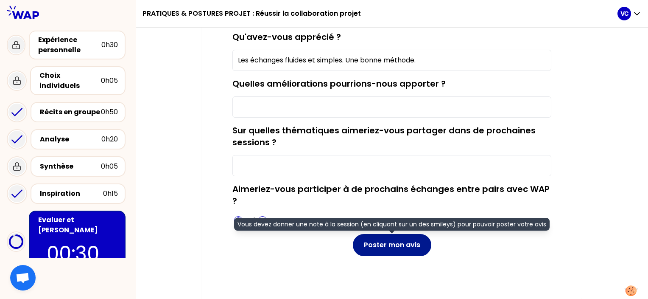
click at [374, 248] on button "Poster mon avis" at bounding box center [392, 245] width 78 height 22
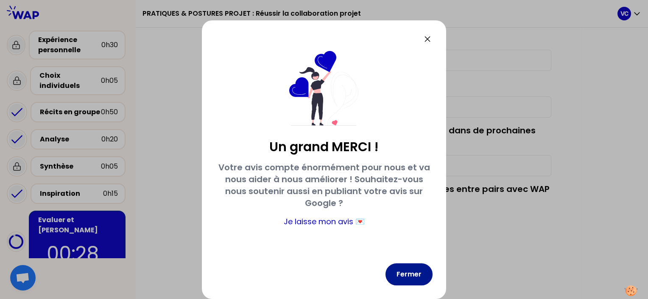
click at [414, 272] on button "Fermer" at bounding box center [408, 274] width 47 height 22
